Goal: Information Seeking & Learning: Learn about a topic

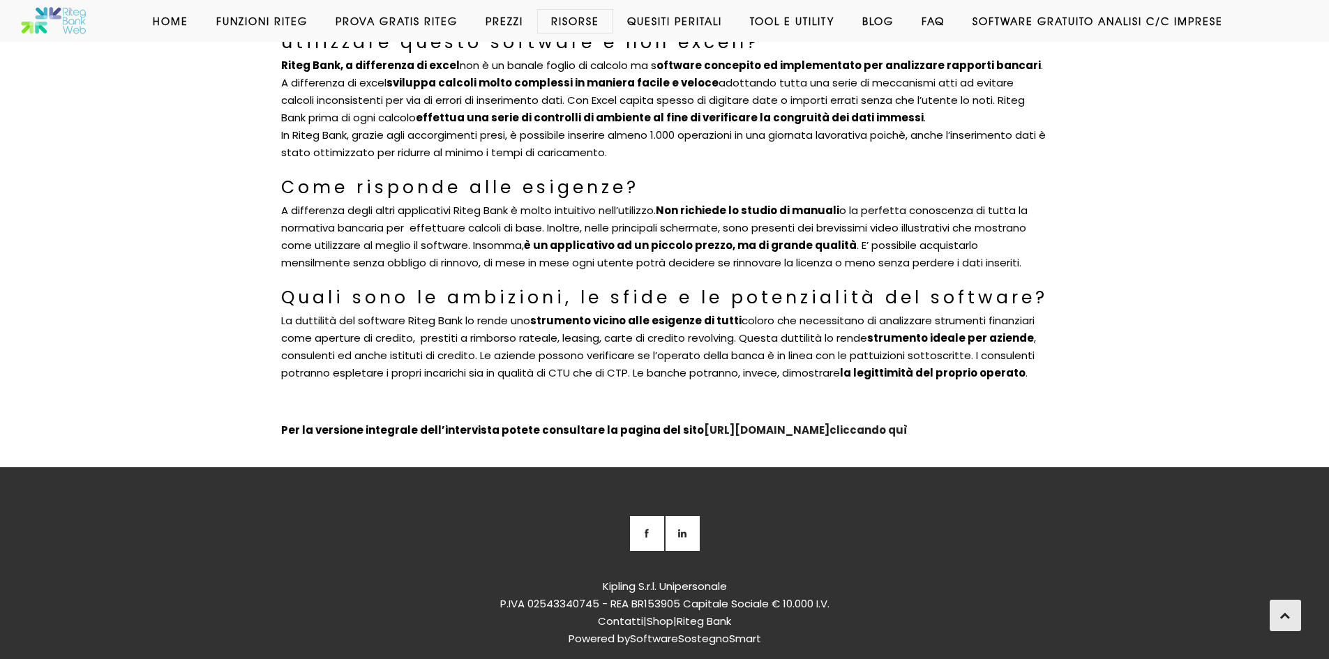
scroll to position [779, 0]
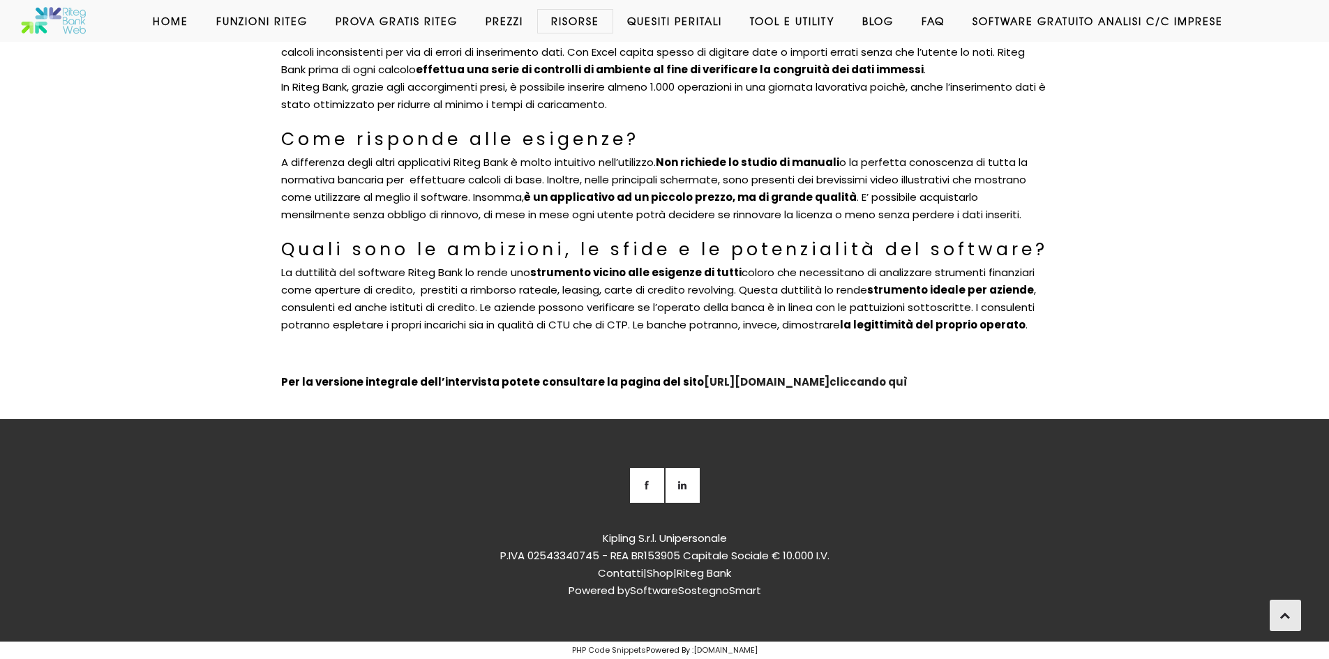
click at [503, 22] on link "Prezzi" at bounding box center [505, 21] width 66 height 14
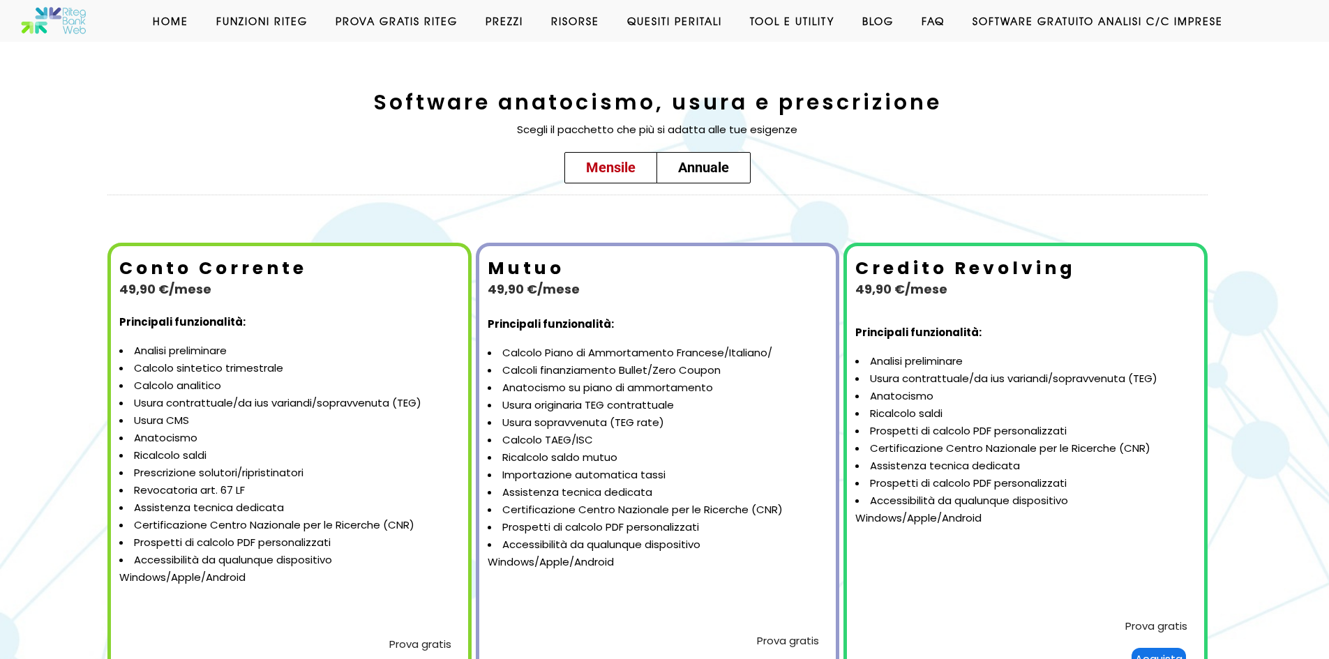
click at [920, 28] on nav "Home Funzioni Riteg Inserimento Dati Calcolo Anatocismo Usura bancaria Prova Gr…" at bounding box center [718, 21] width 1179 height 14
click at [929, 17] on link "Faq" at bounding box center [933, 21] width 51 height 14
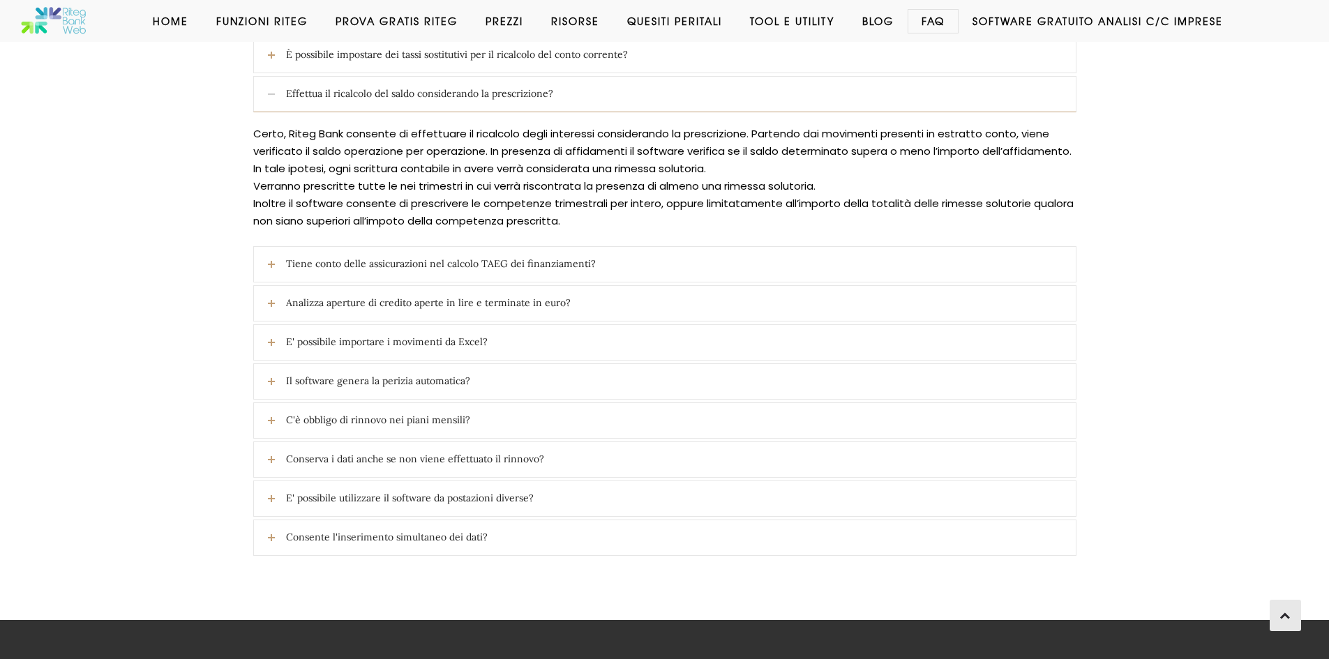
scroll to position [314, 0]
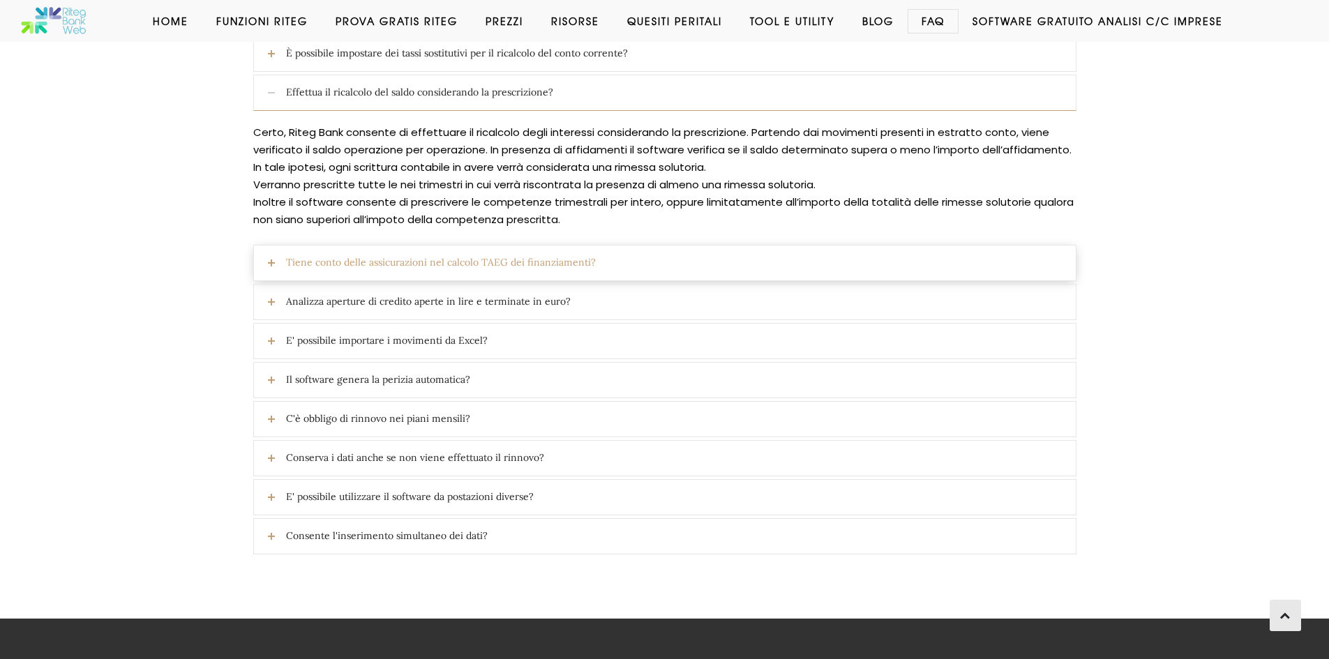
click at [634, 267] on span "Tiene conto delle assicurazioni nel calcolo TAEG dei finanziamenti?" at bounding box center [681, 263] width 790 height 35
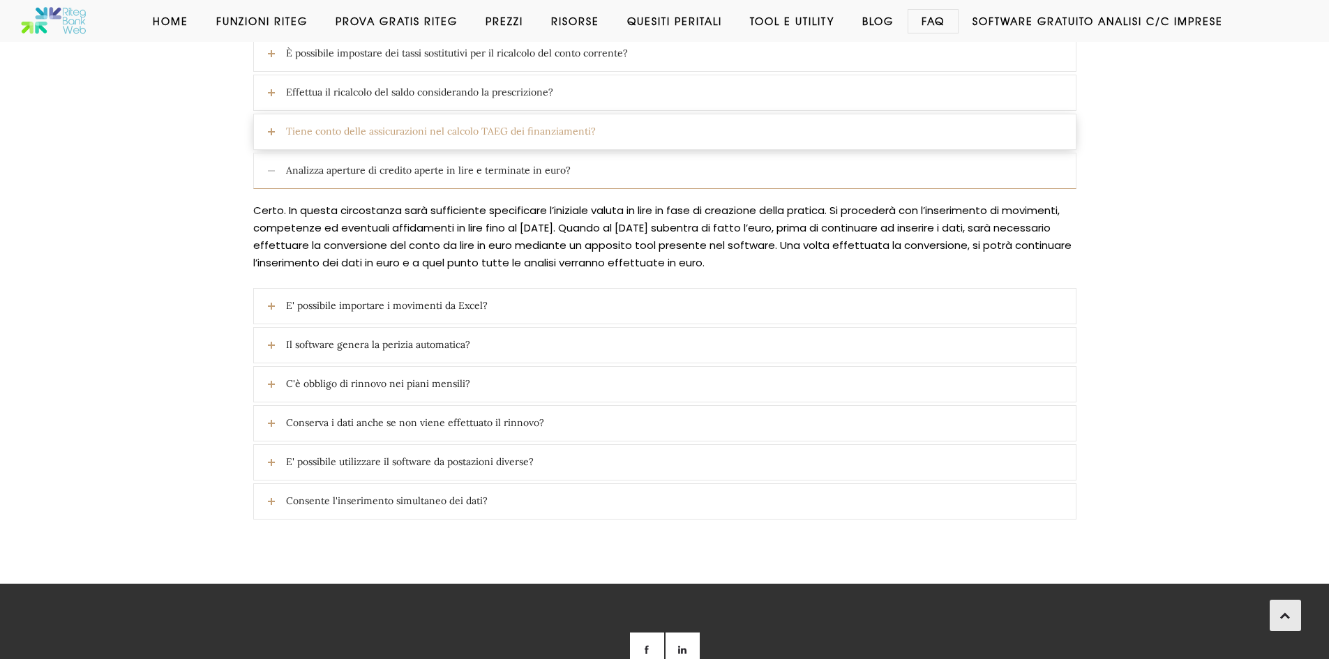
click at [486, 135] on span "Tiene conto delle assicurazioni nel calcolo TAEG dei finanziamenti?" at bounding box center [681, 131] width 790 height 35
click at [491, 131] on span "Tiene conto delle assicurazioni nel calcolo TAEG dei finanziamenti?" at bounding box center [681, 131] width 790 height 35
click at [481, 306] on span "E' possibile importare i movimenti da Excel?" at bounding box center [681, 306] width 790 height 35
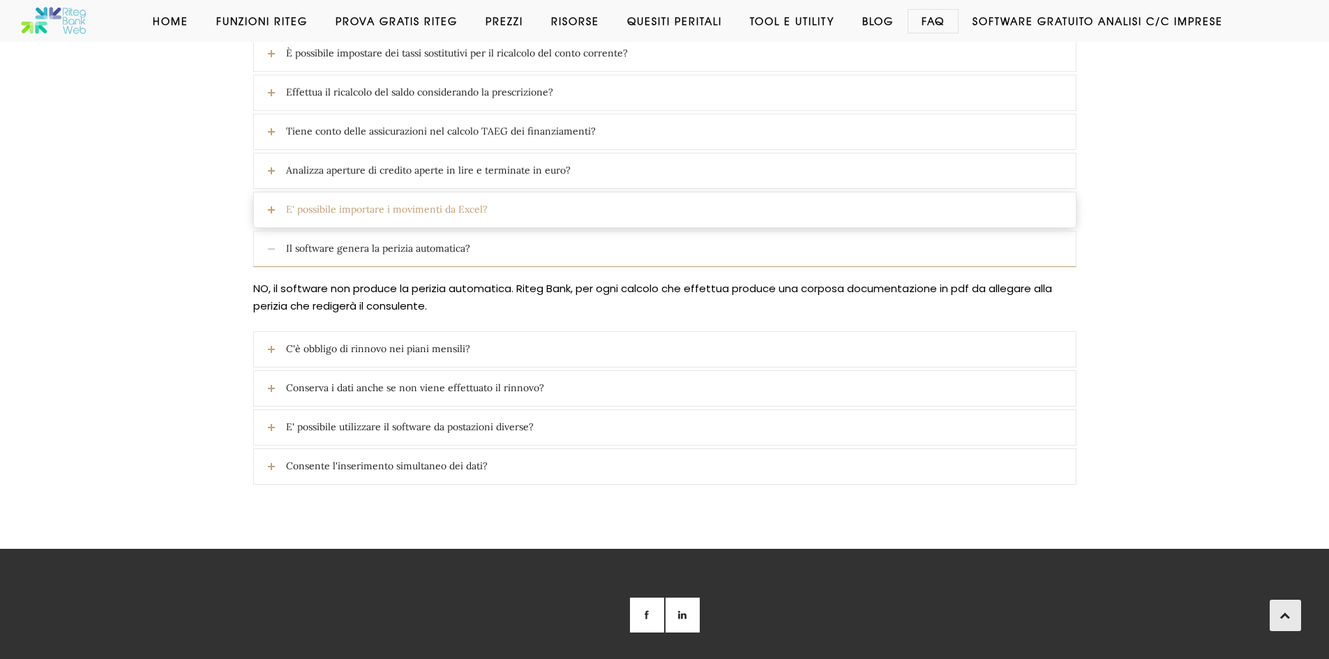
click at [445, 209] on span "E' possibile importare i movimenti da Excel?" at bounding box center [681, 210] width 790 height 35
click at [428, 207] on span "E' possibile importare i movimenti da Excel?" at bounding box center [681, 210] width 790 height 35
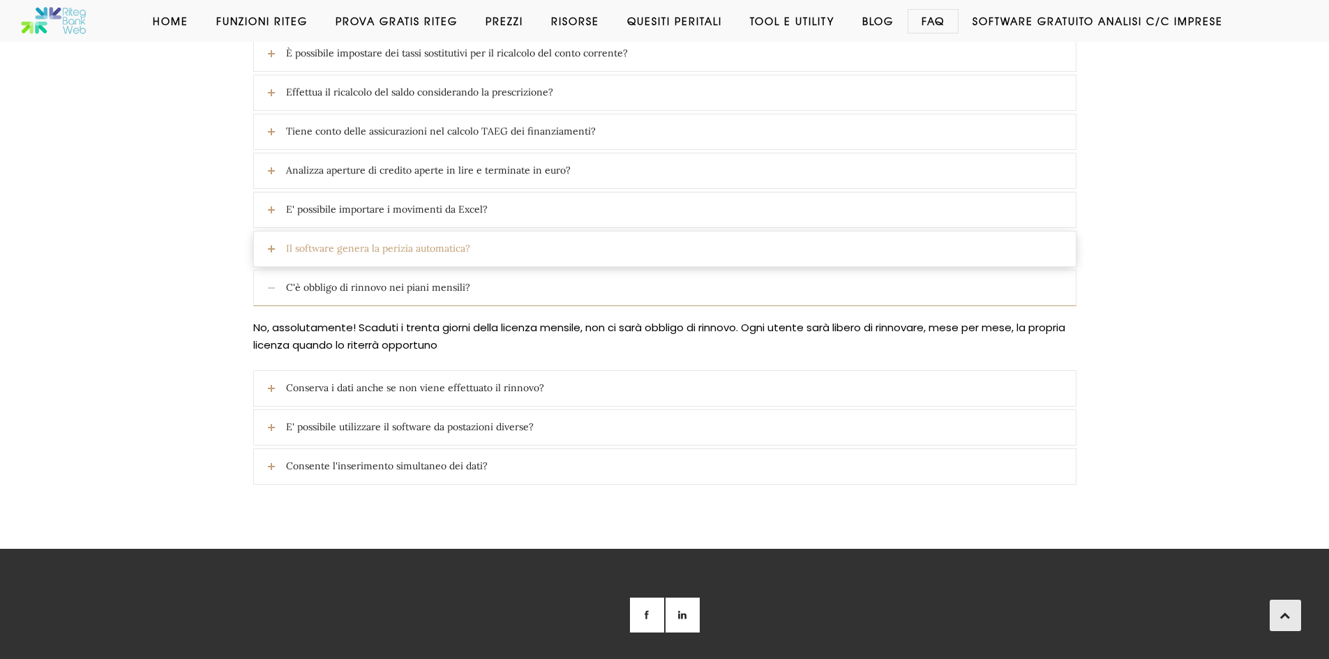
click at [425, 249] on span "Il software genera la perizia automatica?" at bounding box center [681, 249] width 790 height 35
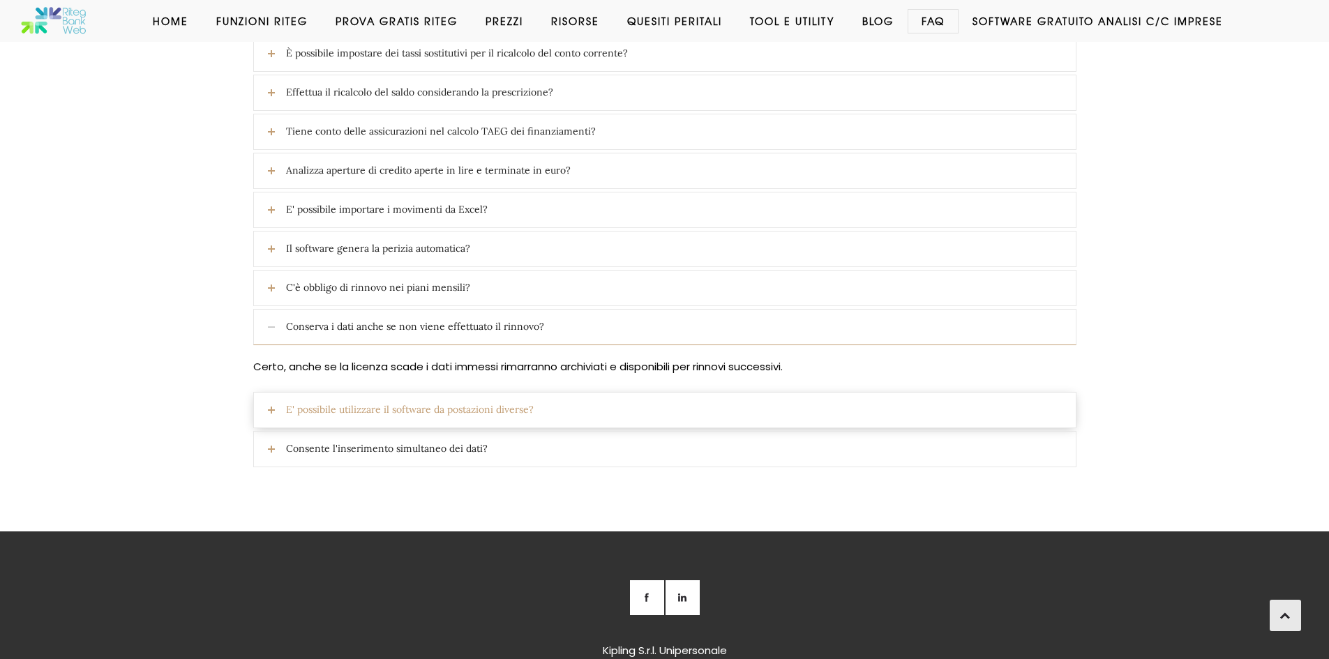
click at [496, 408] on span "E' possibile utilizzare il software da postazioni diverse?" at bounding box center [681, 410] width 790 height 35
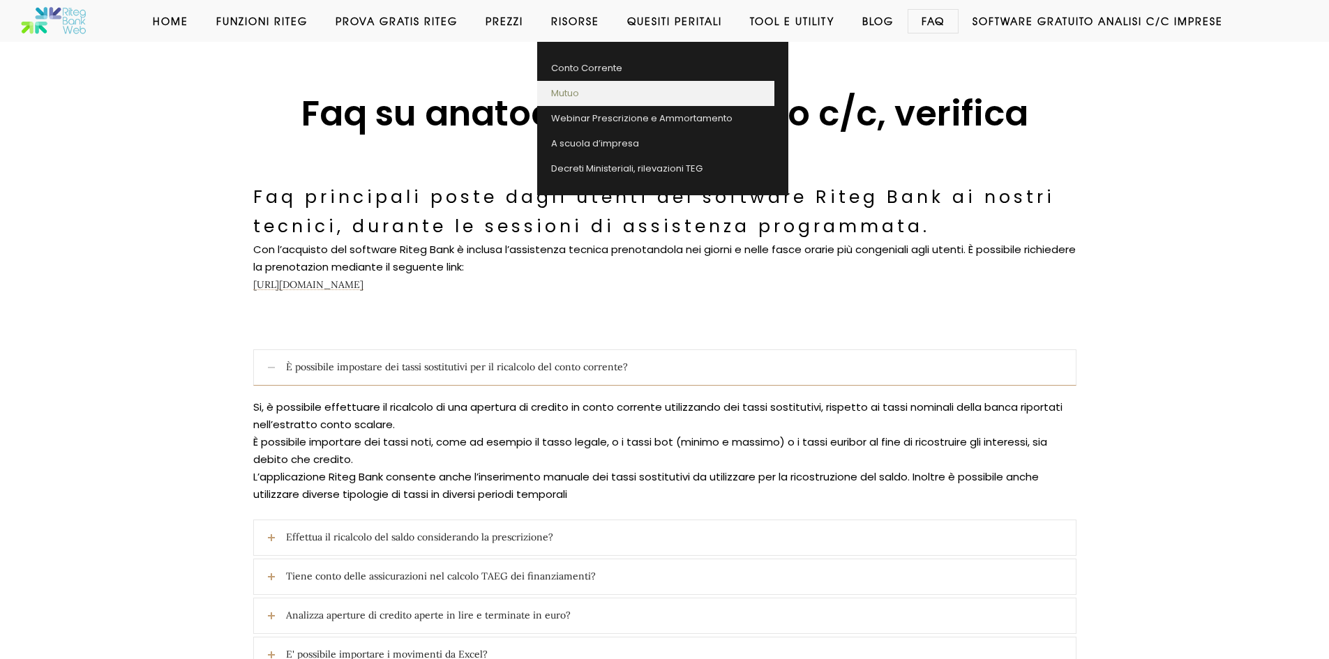
click at [563, 98] on link "Mutuo" at bounding box center [655, 93] width 237 height 25
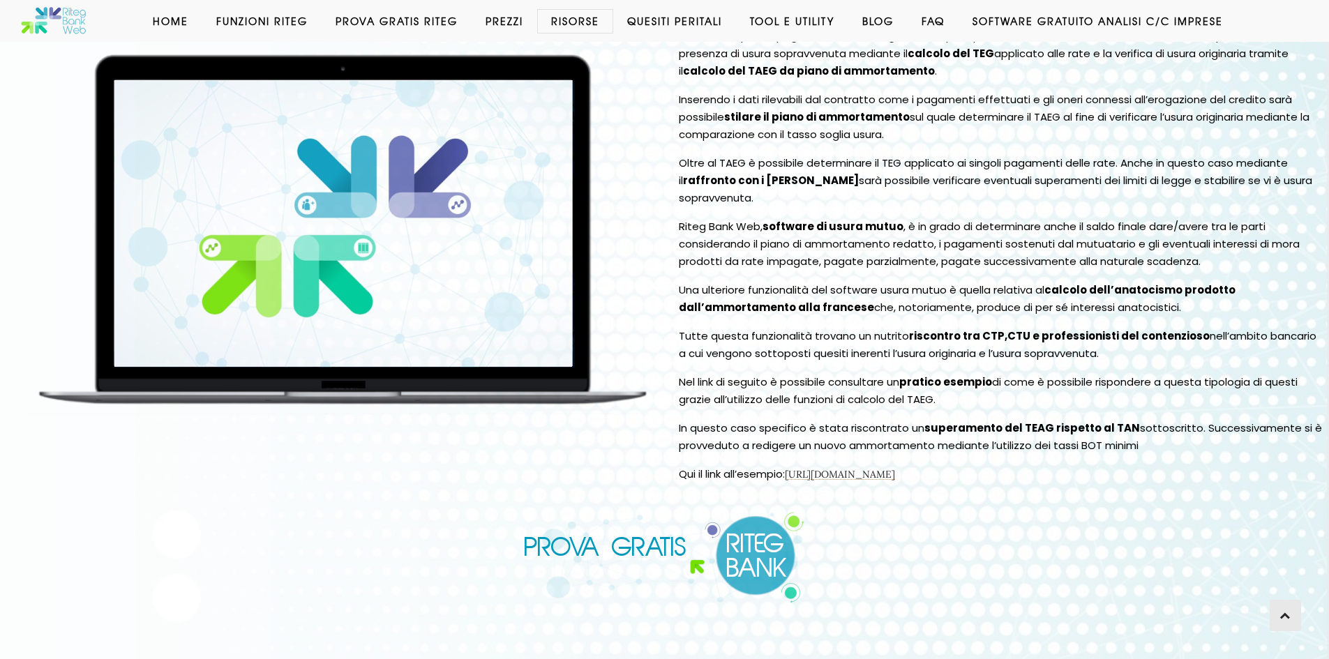
scroll to position [188, 0]
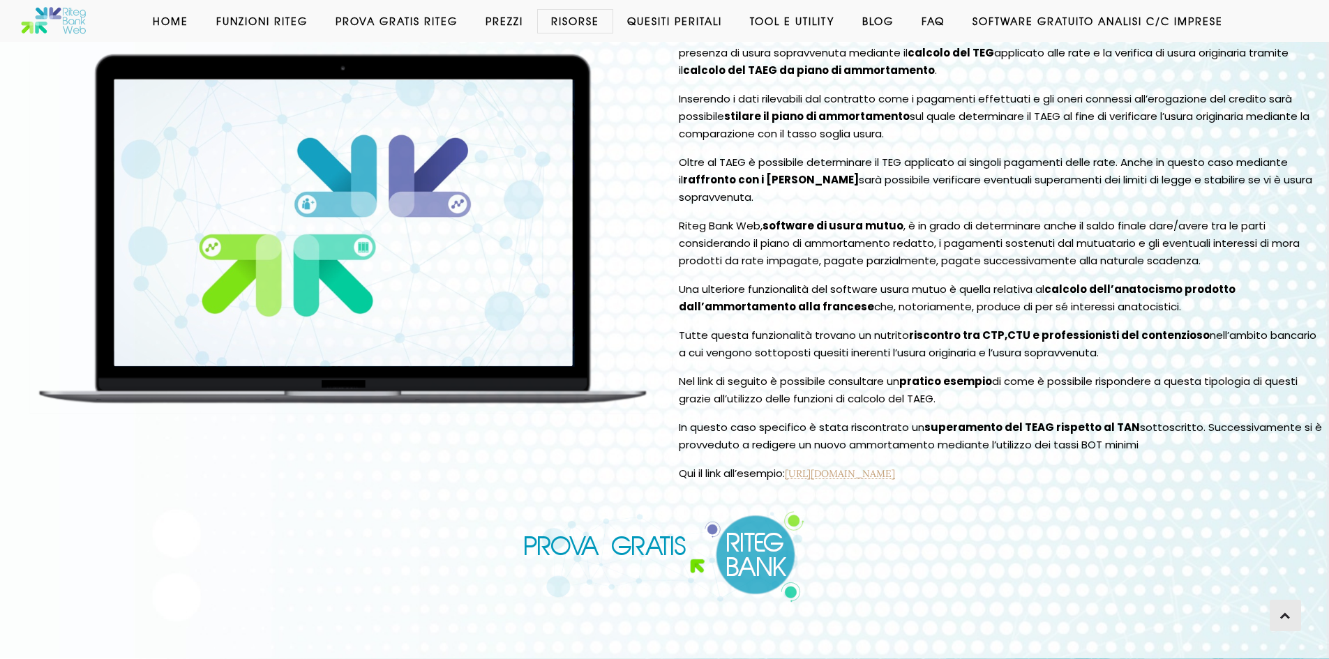
click at [895, 475] on link "https://www.calcoloanatocismousura.it/taeg-calcolo-ammortamento/" at bounding box center [840, 473] width 110 height 13
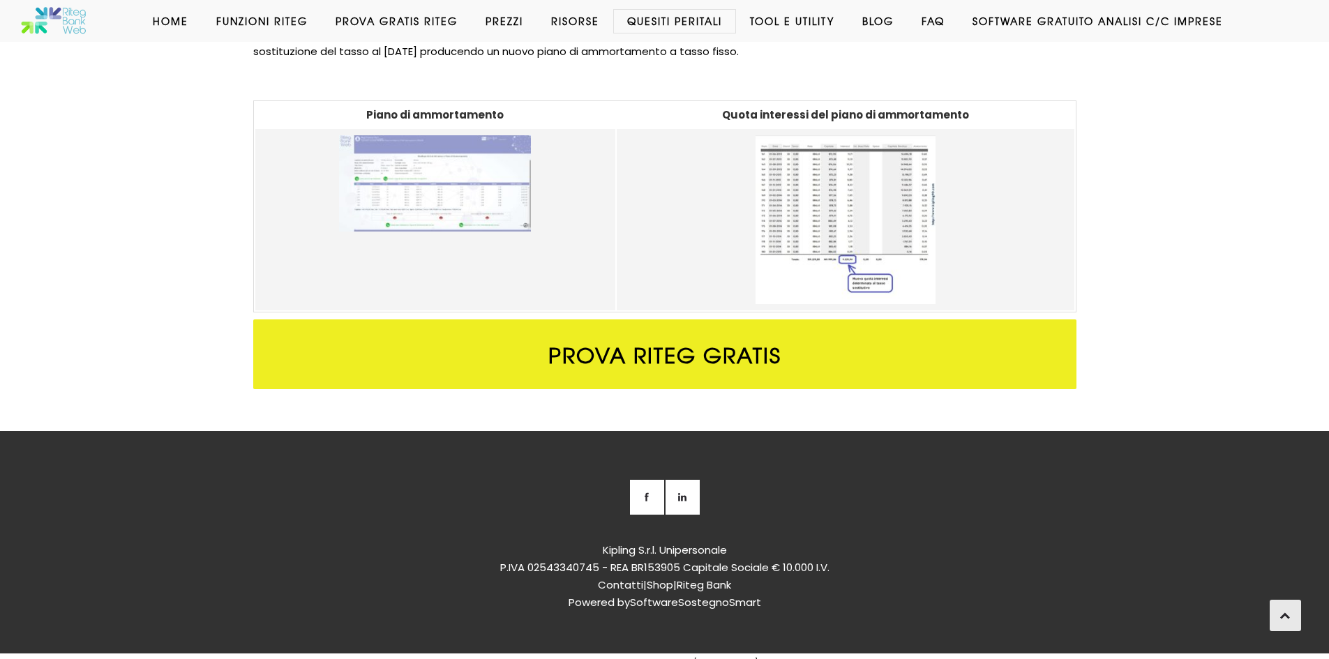
scroll to position [1222, 0]
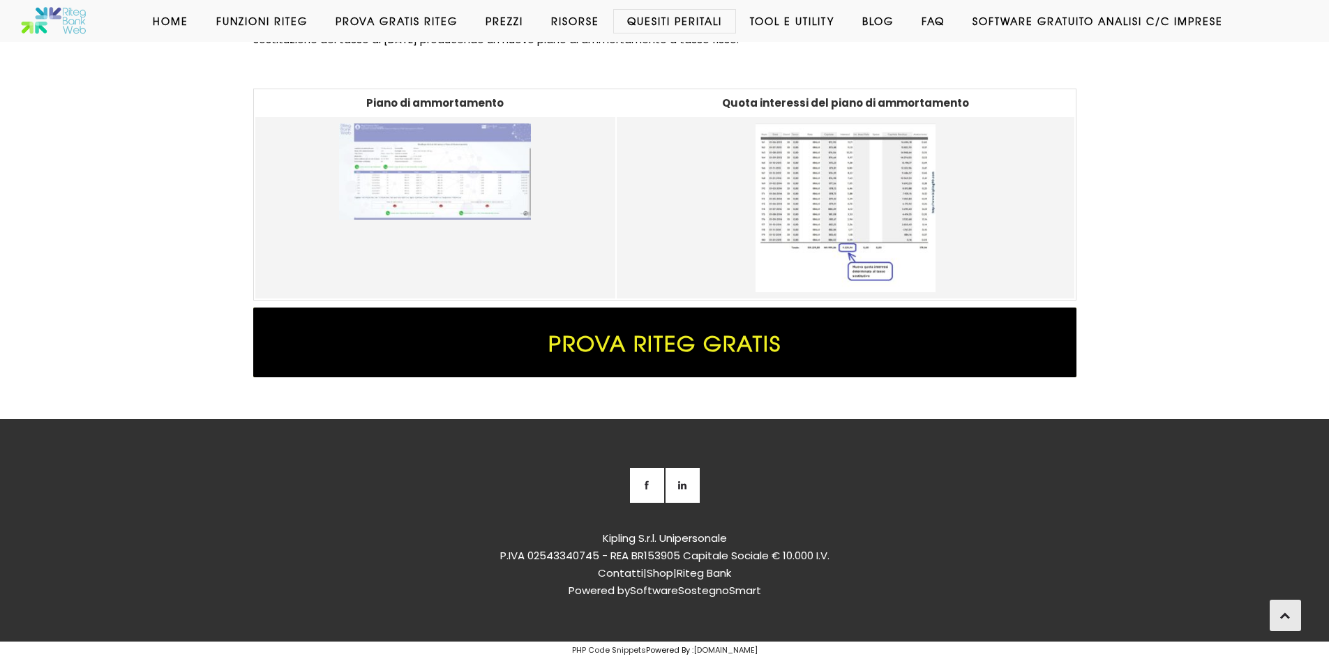
click at [650, 350] on span "Prova Riteg Gratis" at bounding box center [664, 343] width 823 height 70
